Goal: Transaction & Acquisition: Purchase product/service

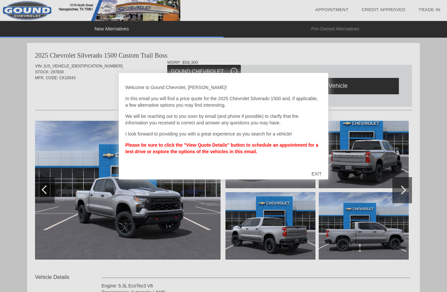
click at [339, 155] on div at bounding box center [223, 146] width 447 height 292
click at [320, 174] on div "EXIT" at bounding box center [316, 174] width 23 height 20
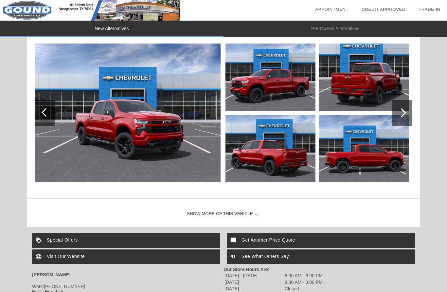
click at [407, 124] on div at bounding box center [402, 113] width 20 height 26
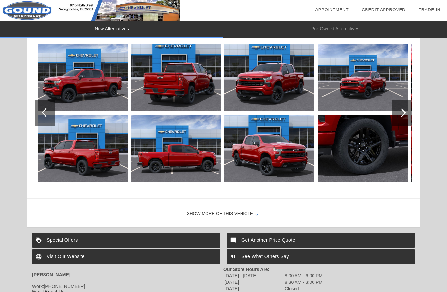
click at [403, 125] on div at bounding box center [402, 113] width 20 height 26
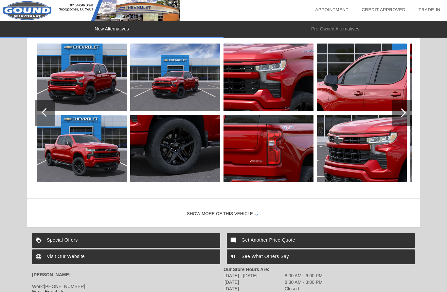
click at [405, 120] on div at bounding box center [402, 113] width 20 height 26
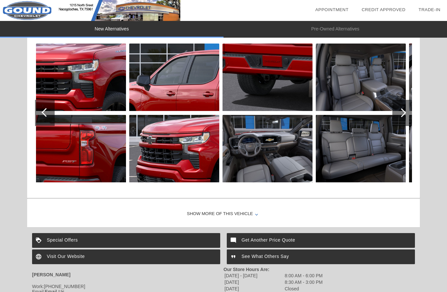
click at [383, 91] on img at bounding box center [361, 77] width 90 height 67
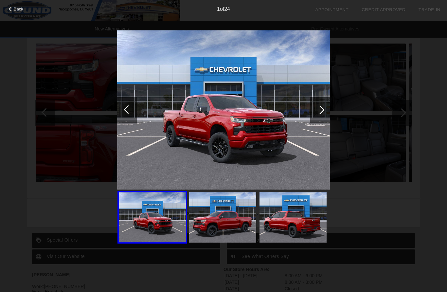
click at [324, 109] on div at bounding box center [320, 109] width 9 height 9
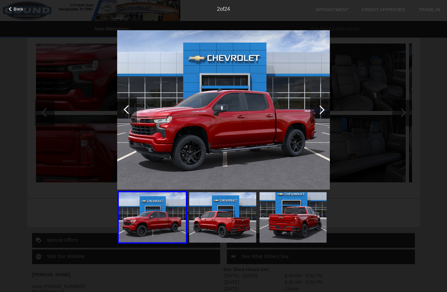
click at [333, 110] on div "Back 2 of 24" at bounding box center [223, 146] width 447 height 292
click at [313, 122] on div at bounding box center [320, 110] width 20 height 26
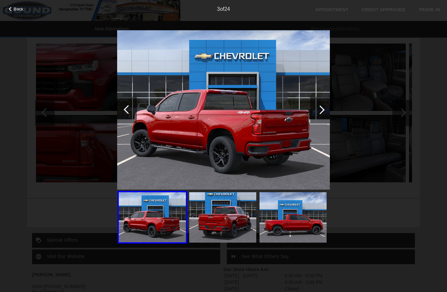
click at [326, 117] on div at bounding box center [320, 110] width 20 height 26
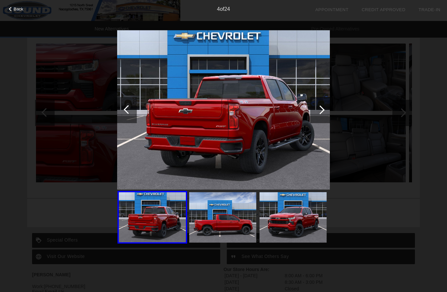
click at [321, 119] on div at bounding box center [320, 110] width 20 height 26
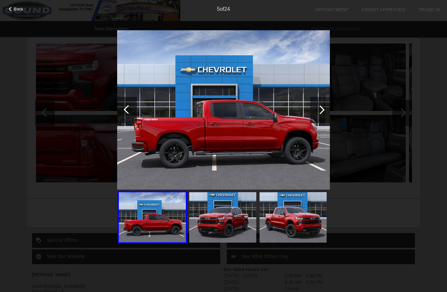
click at [325, 117] on div at bounding box center [320, 110] width 20 height 26
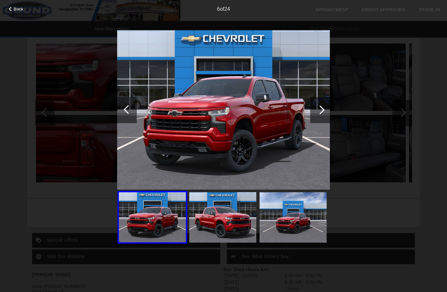
click at [327, 116] on div at bounding box center [320, 110] width 20 height 26
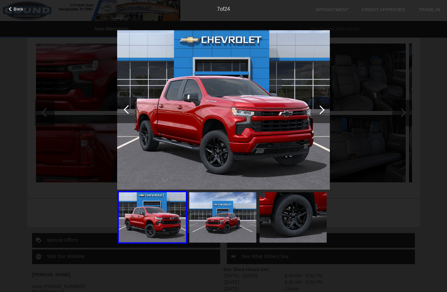
click at [324, 113] on div at bounding box center [320, 110] width 20 height 26
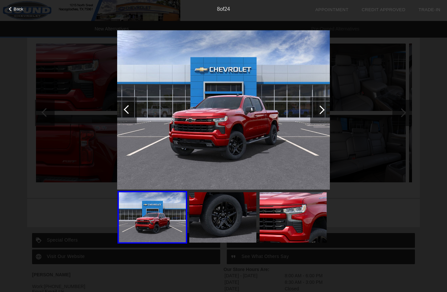
click at [325, 114] on div at bounding box center [320, 110] width 20 height 26
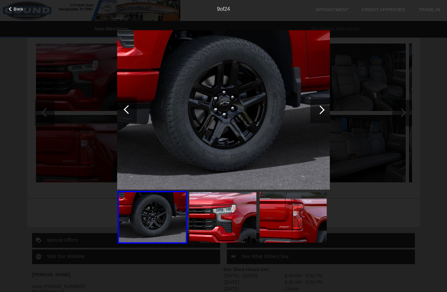
click at [322, 117] on div at bounding box center [320, 110] width 20 height 26
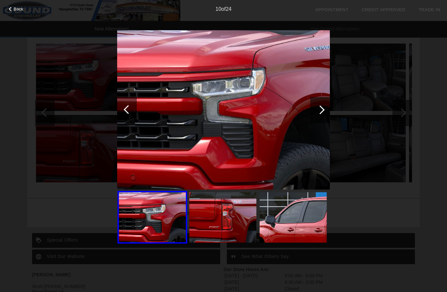
click at [320, 117] on div at bounding box center [320, 110] width 20 height 26
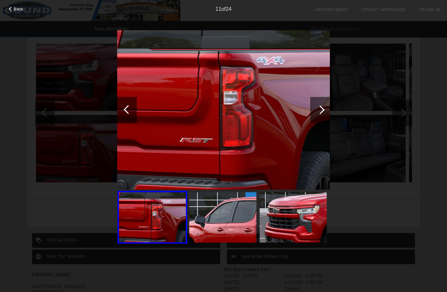
click at [323, 116] on div at bounding box center [320, 110] width 20 height 26
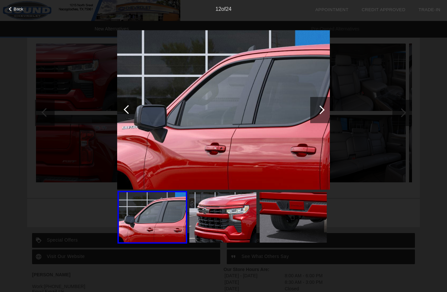
click at [323, 112] on div at bounding box center [320, 110] width 20 height 26
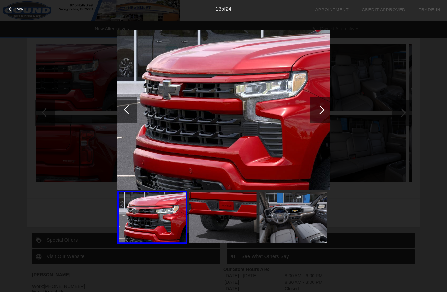
click at [319, 114] on div at bounding box center [320, 110] width 20 height 26
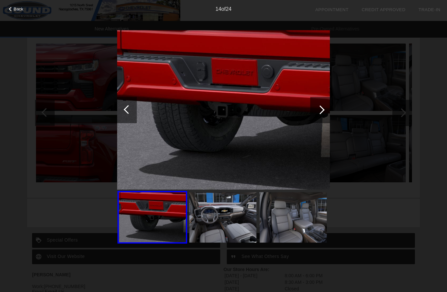
click at [321, 111] on div at bounding box center [320, 109] width 9 height 9
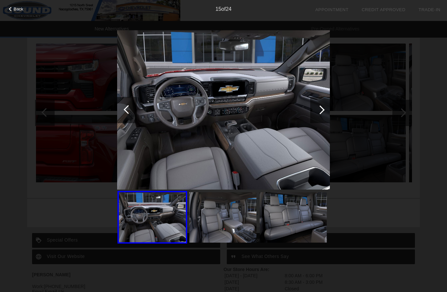
click at [294, 135] on img at bounding box center [223, 110] width 213 height 160
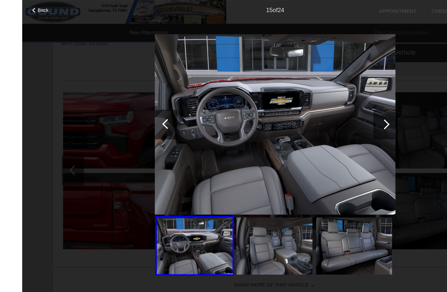
scroll to position [700, 0]
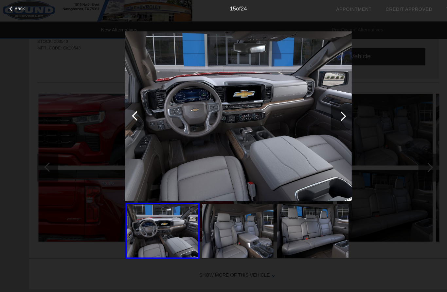
click at [324, 107] on div at bounding box center [320, 110] width 20 height 26
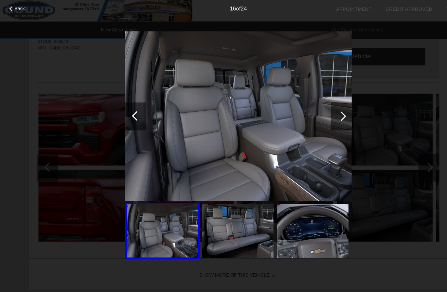
click at [323, 110] on div at bounding box center [320, 110] width 20 height 26
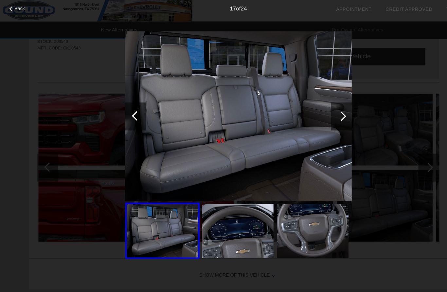
click at [326, 117] on div at bounding box center [320, 110] width 20 height 26
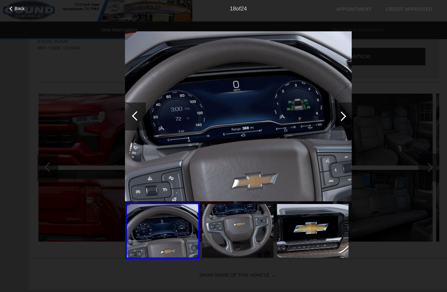
click at [321, 113] on div at bounding box center [320, 110] width 20 height 26
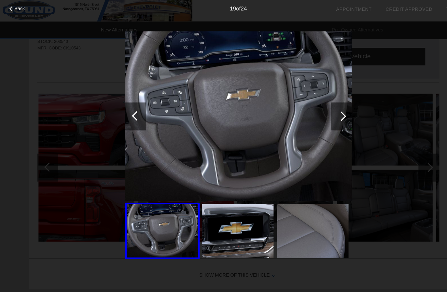
click at [321, 110] on div at bounding box center [320, 109] width 9 height 9
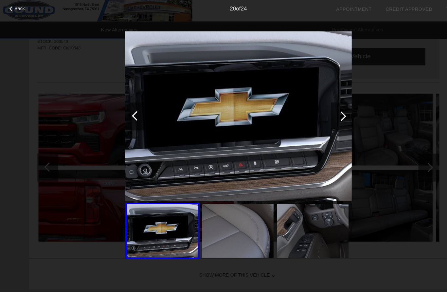
click at [320, 109] on div at bounding box center [320, 109] width 9 height 9
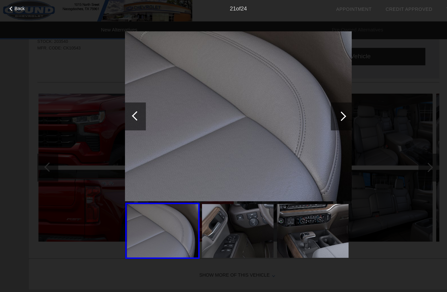
click at [321, 114] on div at bounding box center [320, 110] width 20 height 26
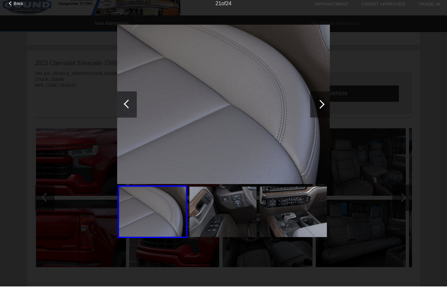
scroll to position [661, 0]
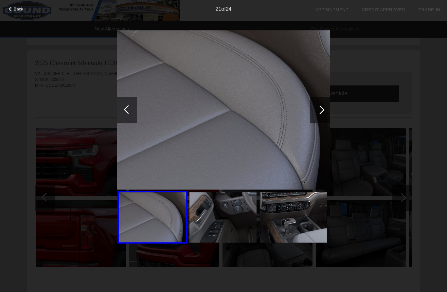
click at [273, 220] on img at bounding box center [293, 217] width 67 height 50
click at [328, 112] on div at bounding box center [320, 110] width 20 height 26
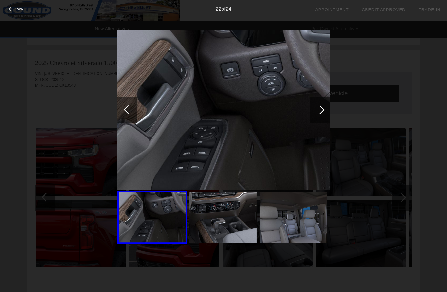
click at [327, 118] on div at bounding box center [320, 110] width 20 height 26
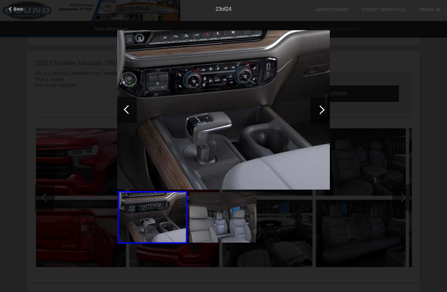
click at [327, 112] on div at bounding box center [320, 110] width 20 height 26
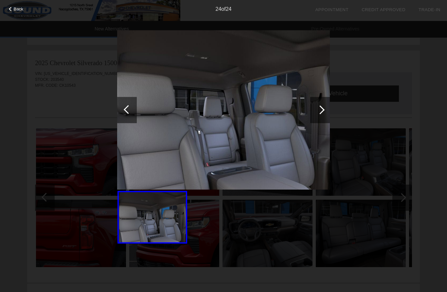
click at [324, 114] on div at bounding box center [320, 110] width 20 height 26
click at [326, 109] on div at bounding box center [320, 110] width 20 height 26
click at [325, 117] on div at bounding box center [320, 110] width 20 height 26
click at [327, 113] on div at bounding box center [320, 110] width 20 height 26
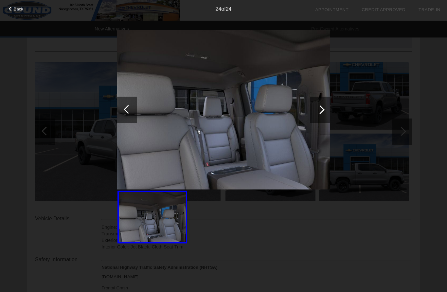
scroll to position [0, 0]
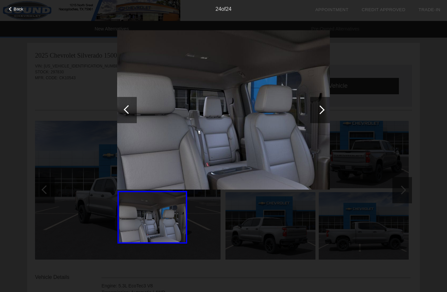
click at [313, 107] on div at bounding box center [320, 110] width 20 height 26
click at [315, 127] on img at bounding box center [223, 110] width 213 height 160
click at [363, 109] on div "Back 24 of 24" at bounding box center [223, 146] width 447 height 292
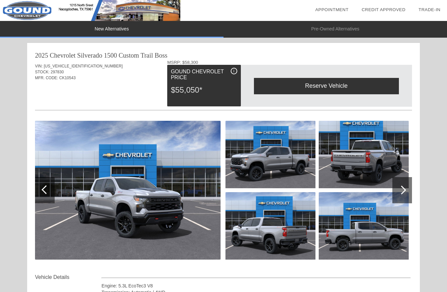
click at [353, 26] on li "Pre-Owned Alternatives" at bounding box center [336, 29] width 224 height 17
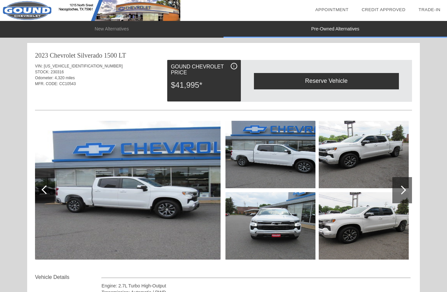
click at [435, 12] on link "Trade-In" at bounding box center [430, 9] width 22 height 5
